Goal: Task Accomplishment & Management: Manage account settings

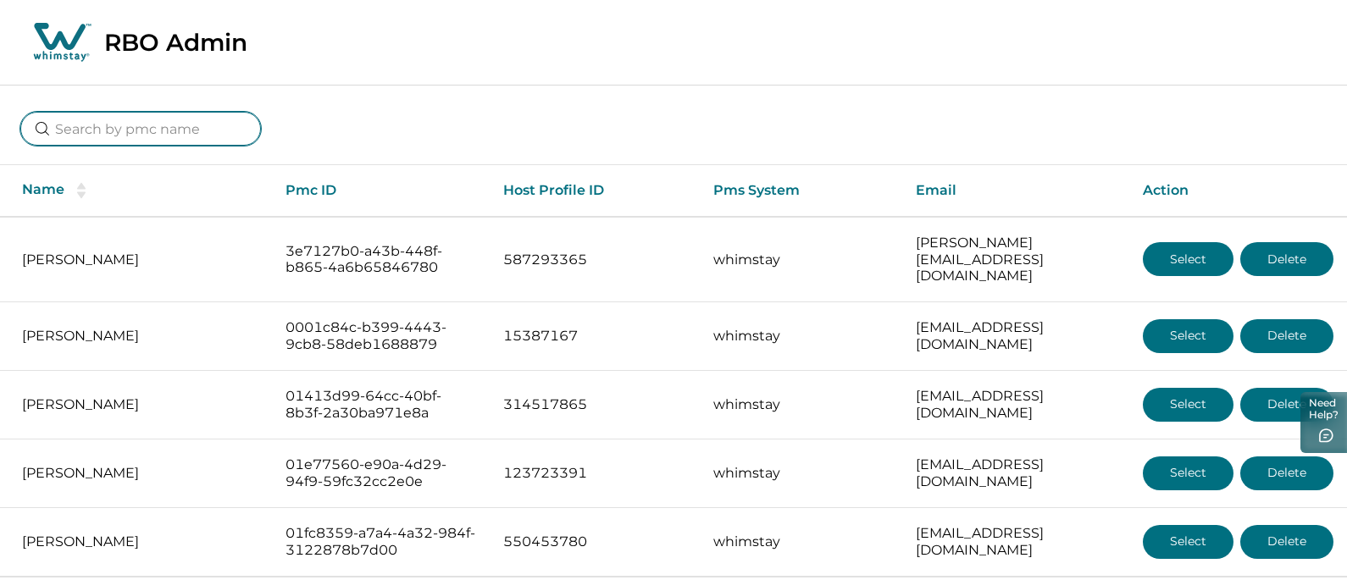
click at [138, 117] on input at bounding box center [140, 129] width 241 height 34
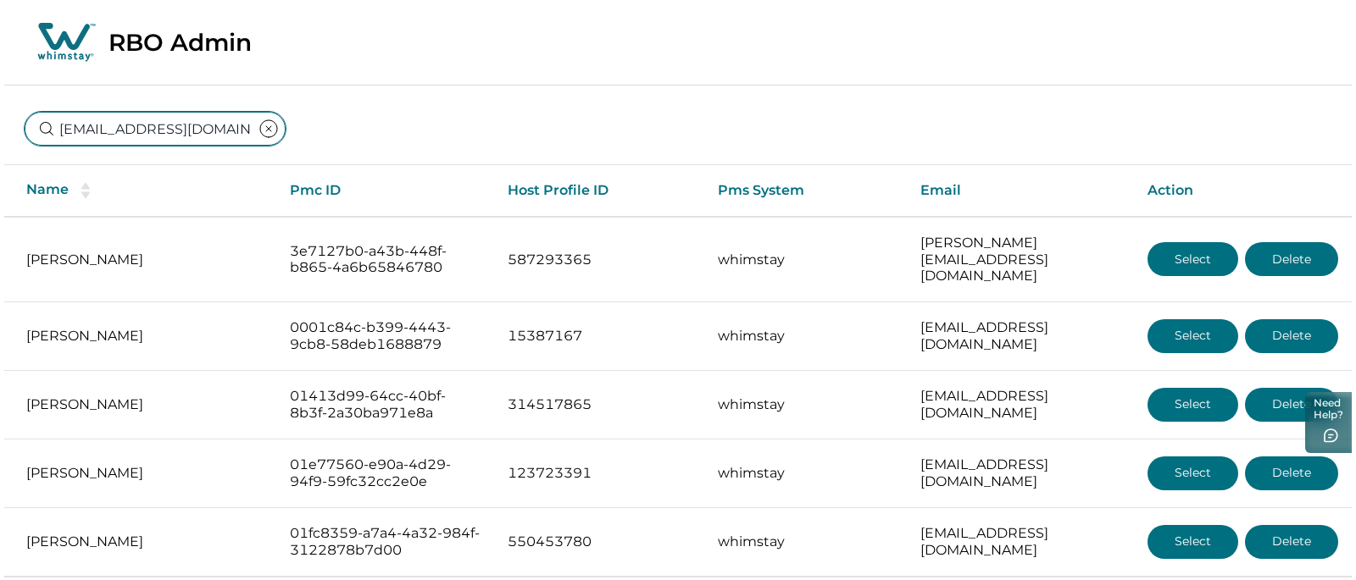
scroll to position [0, 61]
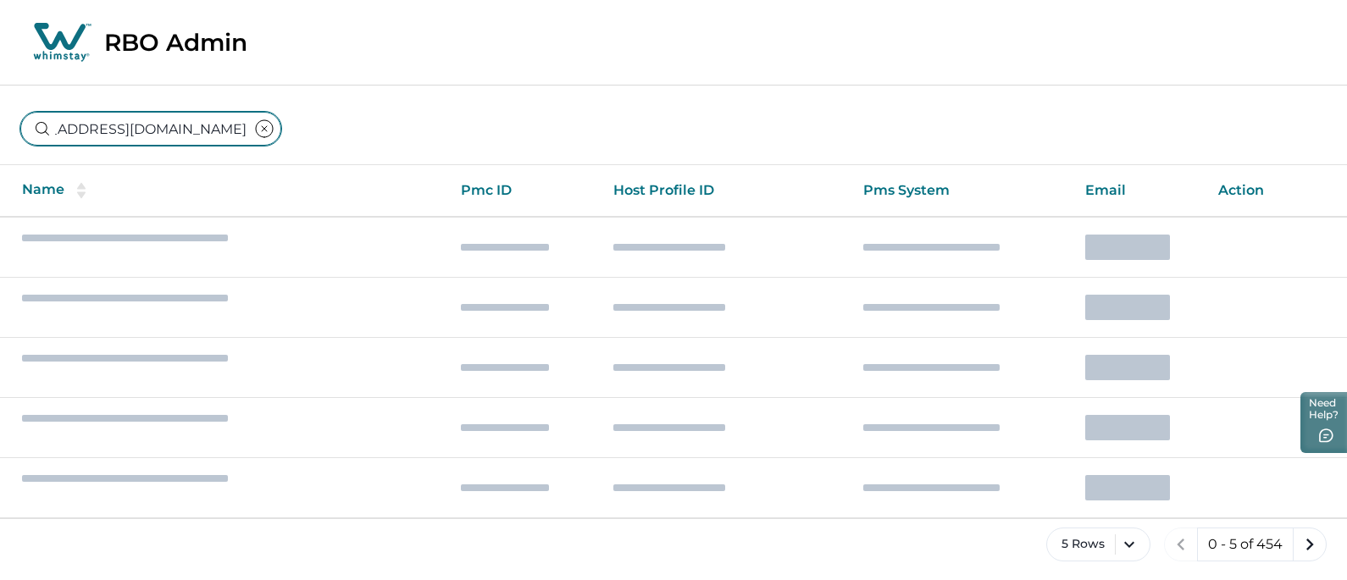
type input "[EMAIL_ADDRESS][DOMAIN_NAME]"
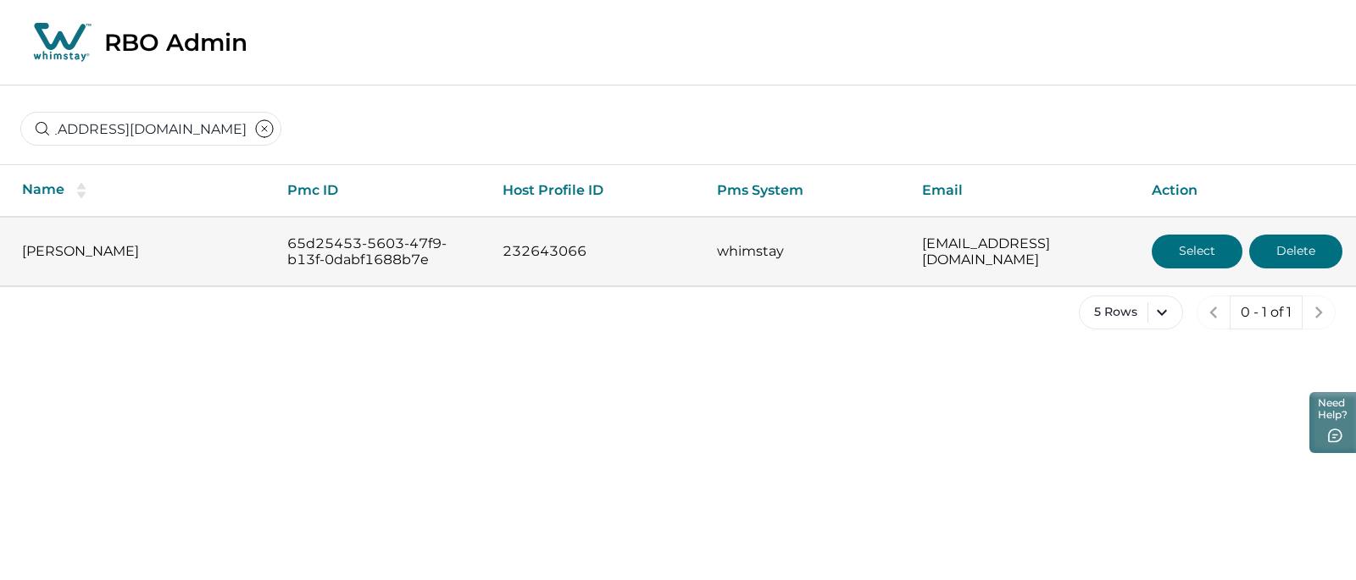
click at [1190, 252] on button "Select" at bounding box center [1197, 252] width 91 height 34
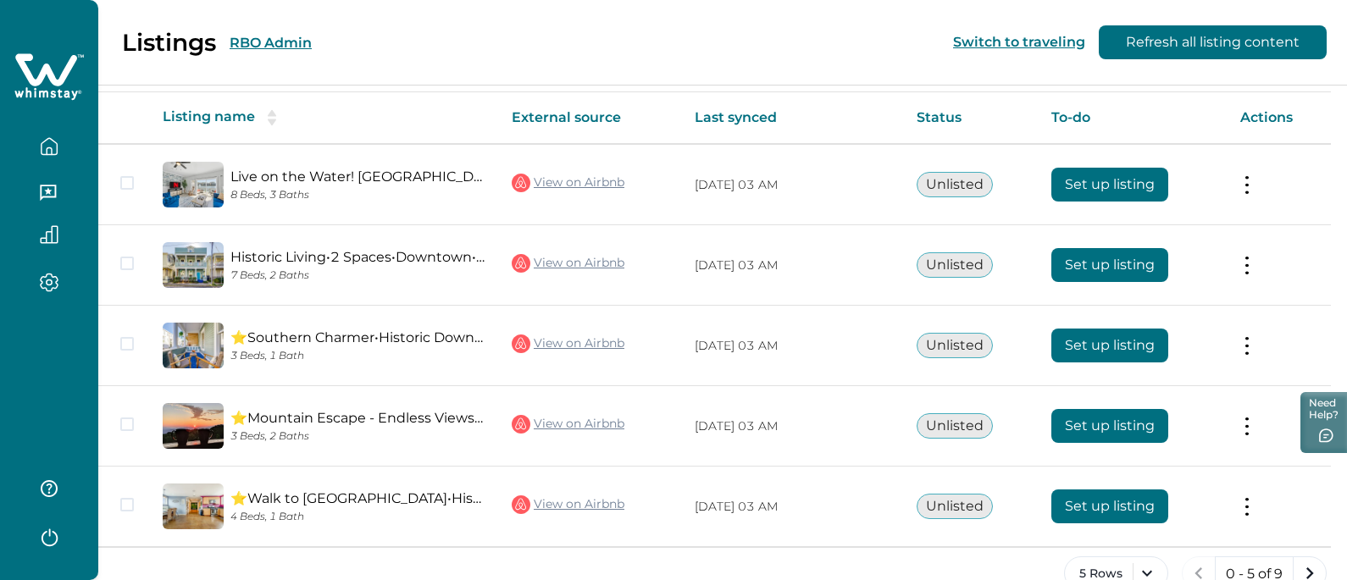
scroll to position [306, 0]
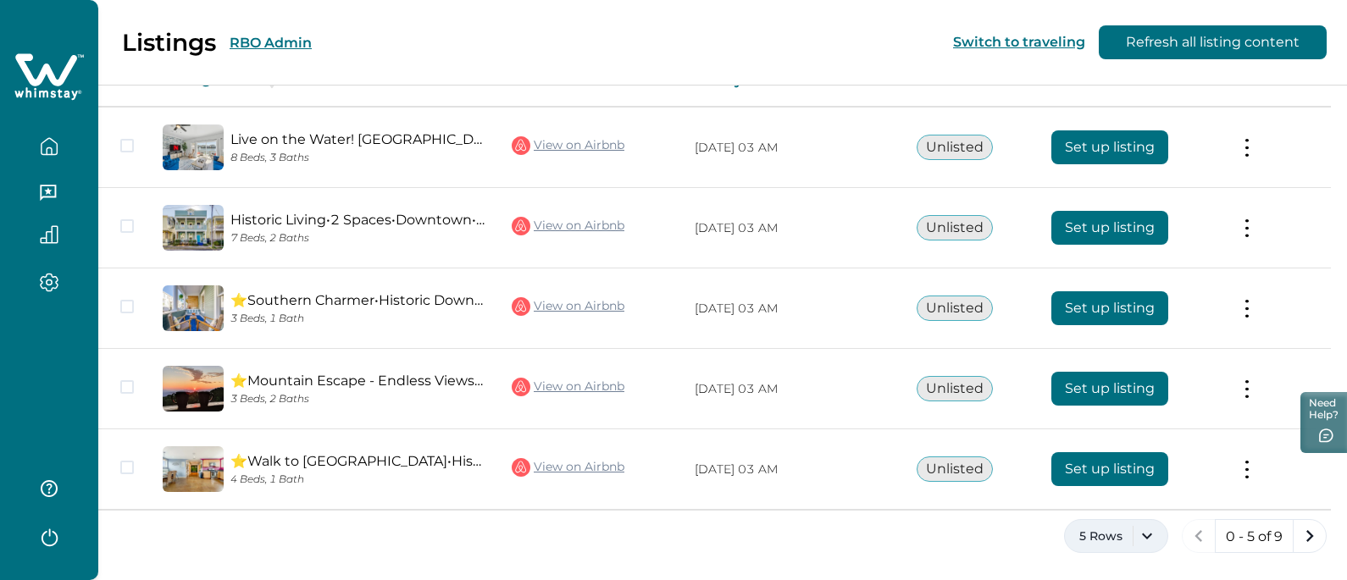
click at [1136, 542] on button "5 Rows" at bounding box center [1116, 536] width 104 height 34
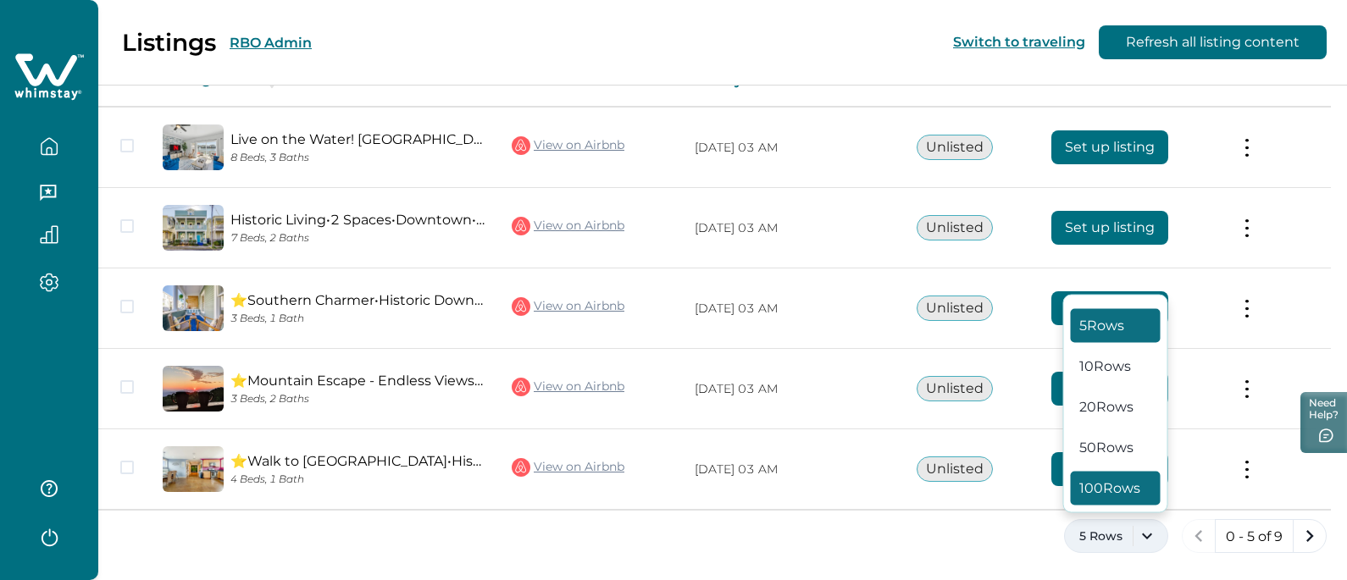
click at [1103, 485] on button "100 Rows" at bounding box center [1116, 489] width 90 height 34
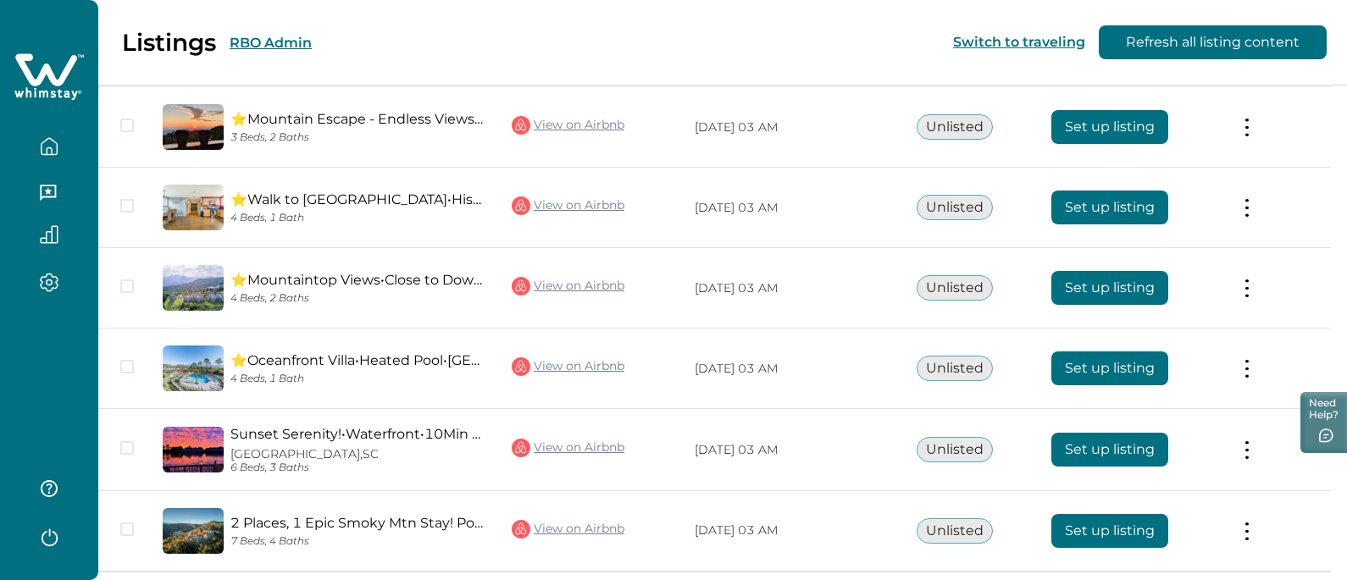
scroll to position [629, 0]
